Goal: Find specific page/section: Find specific page/section

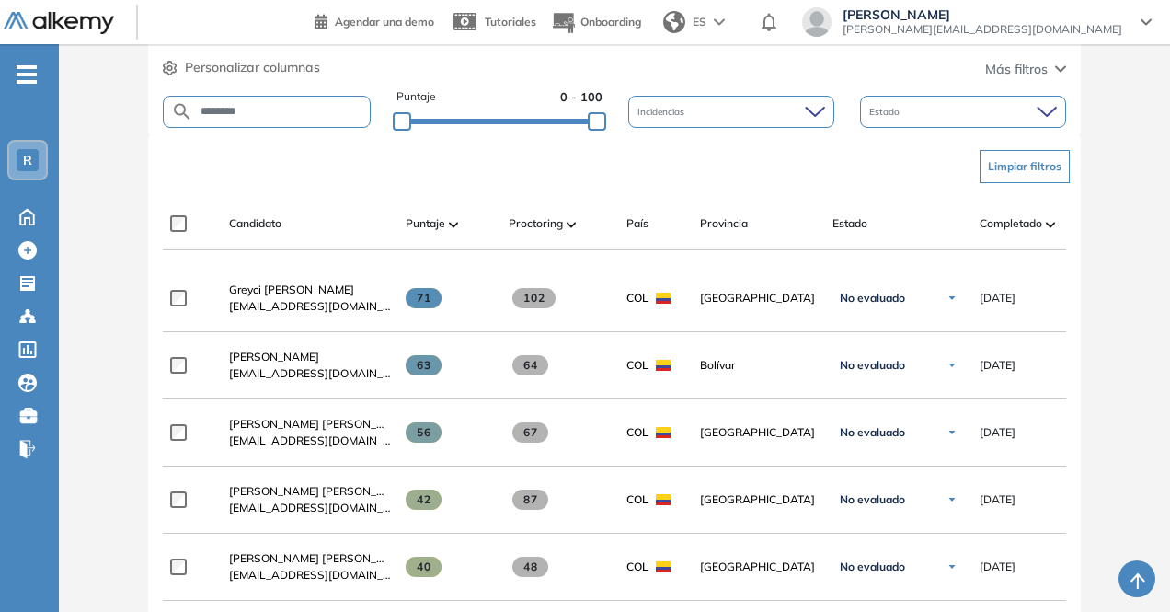
drag, startPoint x: 1021, startPoint y: 39, endPoint x: 1023, endPoint y: 15, distance: 24.0
click at [1023, 15] on div "Daniela Toledo daniela.toledo@rappi.com" at bounding box center [977, 23] width 379 height 33
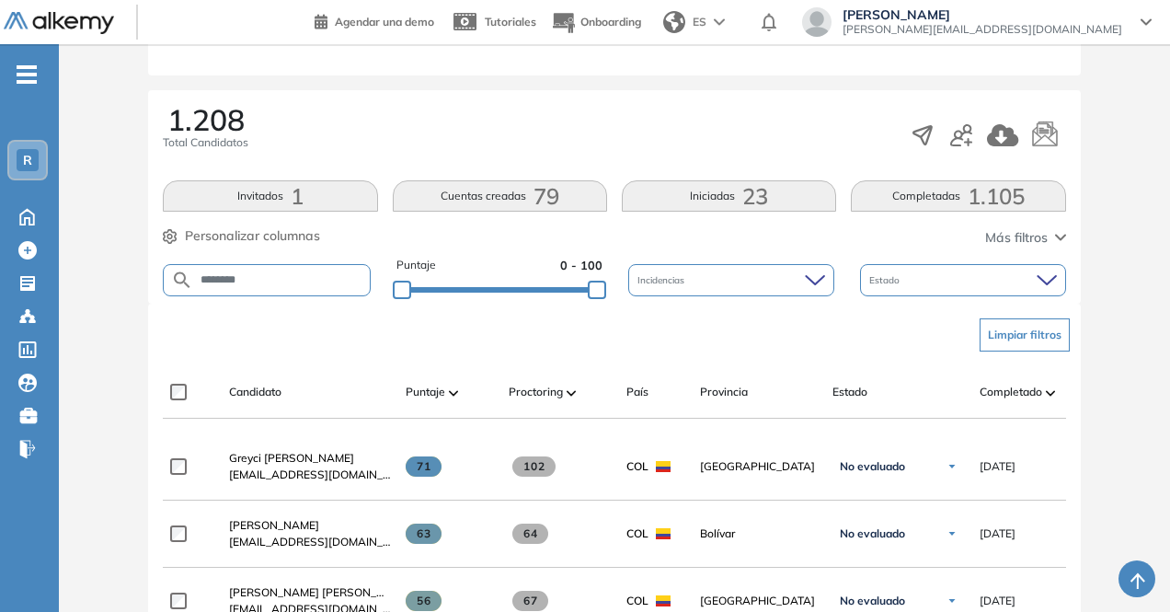
scroll to position [58, 0]
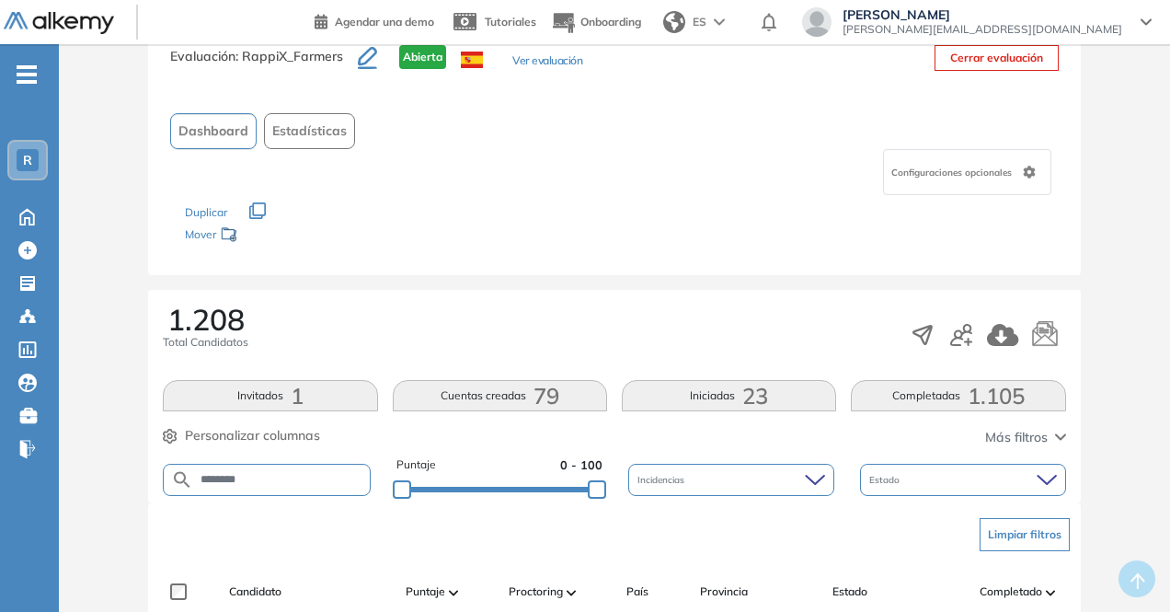
click at [92, 16] on img at bounding box center [59, 23] width 110 height 23
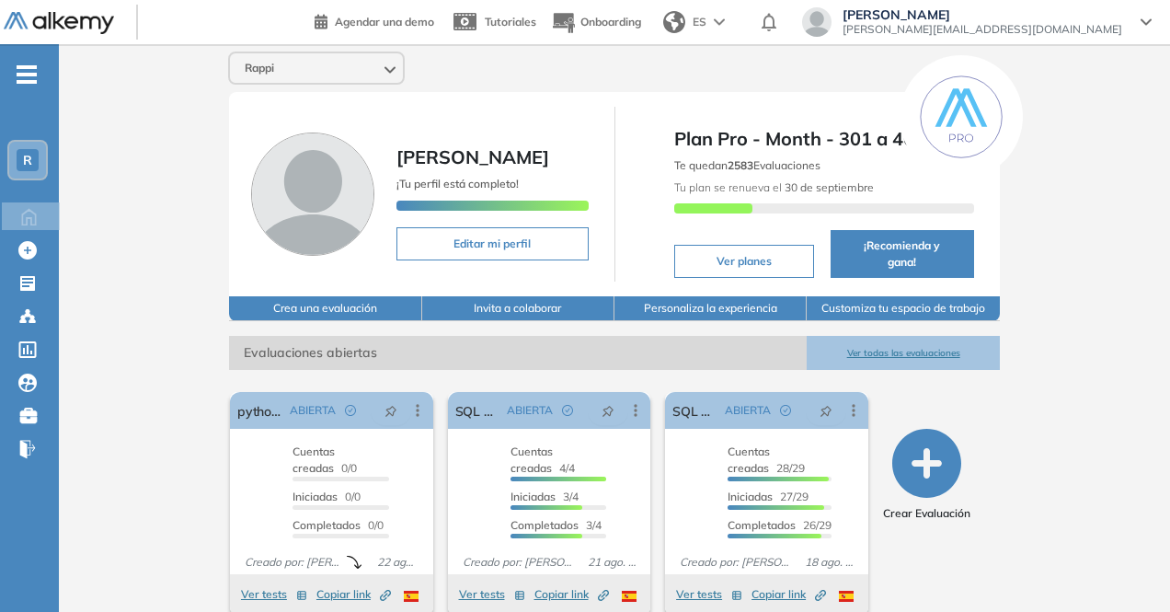
click at [911, 336] on button "Ver todas las evaluaciones" at bounding box center [903, 353] width 192 height 34
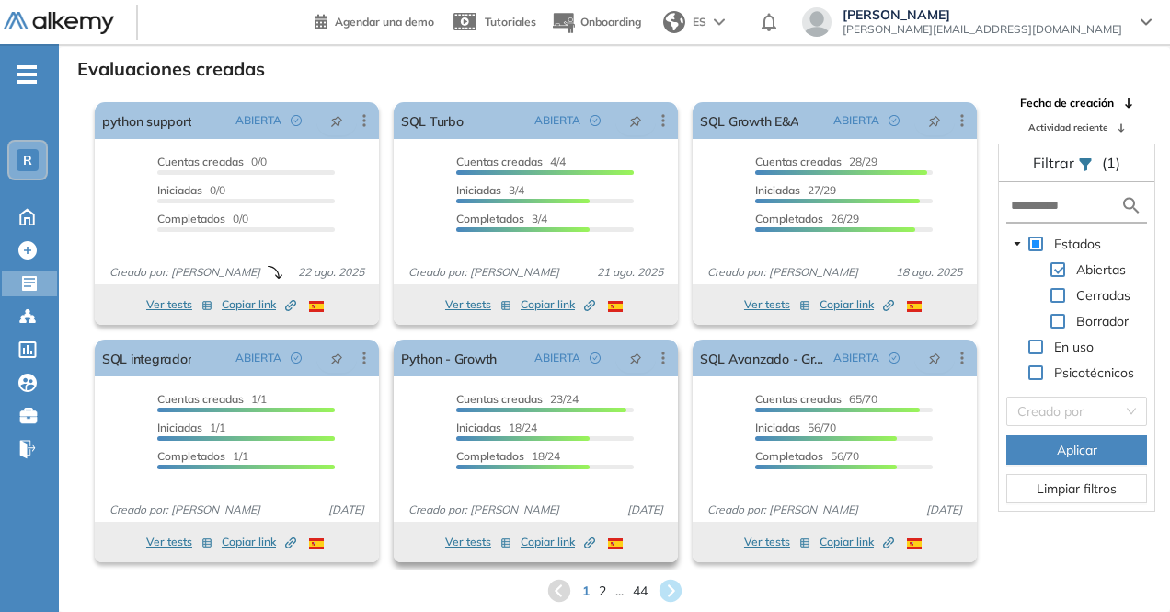
scroll to position [44, 0]
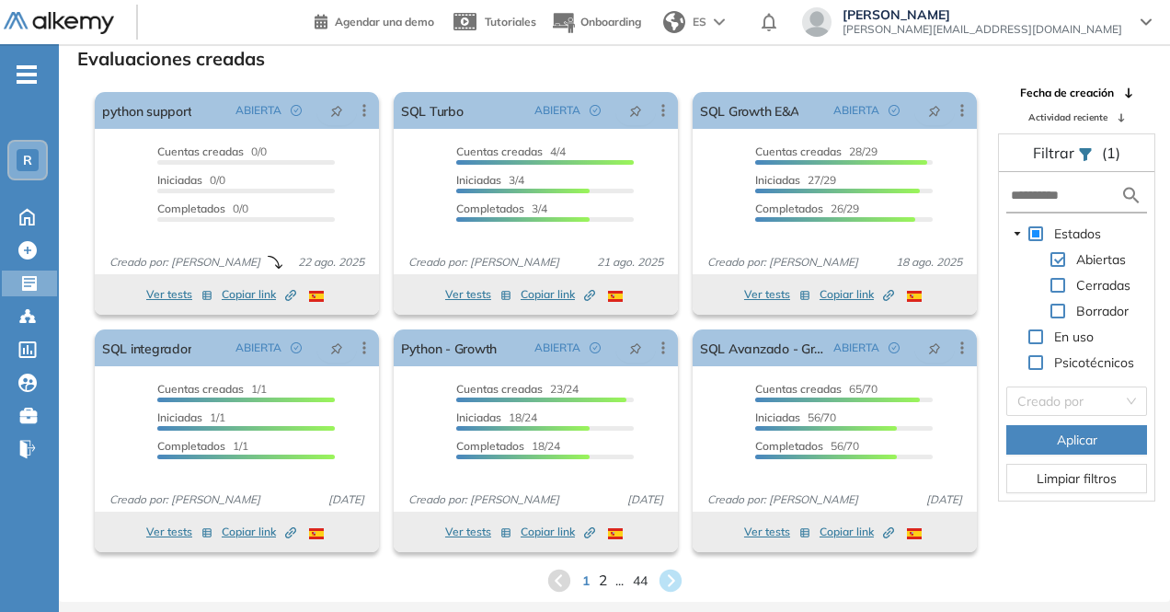
click at [600, 577] on span "2" at bounding box center [602, 579] width 8 height 21
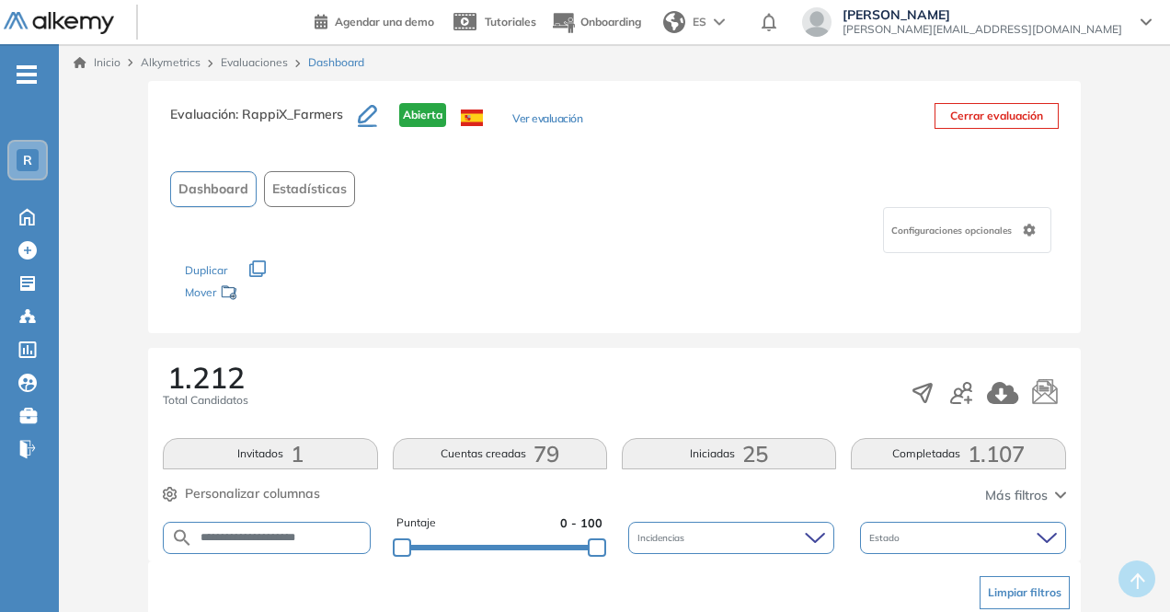
click at [79, 23] on img at bounding box center [59, 23] width 110 height 23
